Goal: Information Seeking & Learning: Learn about a topic

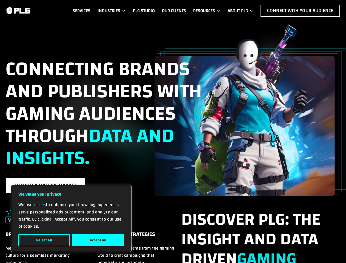
click at [173, 131] on span "data and insights." at bounding box center [89, 147] width 169 height 58
click at [44, 240] on button "Reject All" at bounding box center [44, 240] width 52 height 12
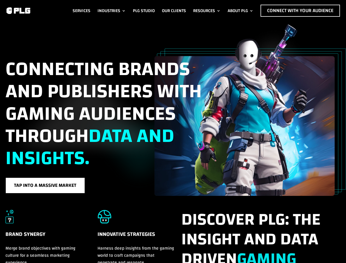
click at [98, 240] on h5 "Innovative Strategies" at bounding box center [136, 237] width 77 height 15
click at [173, 132] on span "data and insights." at bounding box center [89, 147] width 169 height 58
click at [111, 11] on link "Industries" at bounding box center [112, 11] width 28 height 12
click at [206, 11] on link "Resources" at bounding box center [206, 11] width 27 height 12
